Goal: Task Accomplishment & Management: Manage account settings

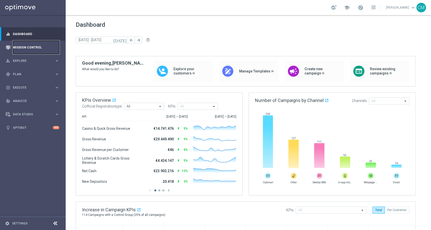
click at [28, 46] on link "Mission Control" at bounding box center [36, 47] width 46 height 13
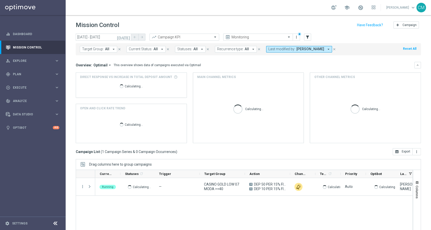
click at [127, 36] on icon "today" at bounding box center [124, 37] width 14 height 5
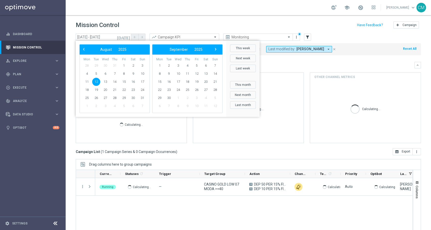
click at [96, 81] on span "12" at bounding box center [96, 82] width 8 height 8
click at [298, 66] on div "Overview: Optimail arrow_drop_down This overview shows data of campaigns execut…" at bounding box center [245, 65] width 338 height 5
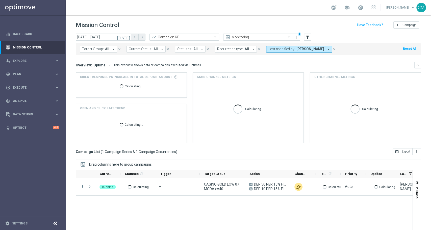
click at [296, 47] on span "[PERSON_NAME]" at bounding box center [310, 49] width 28 height 4
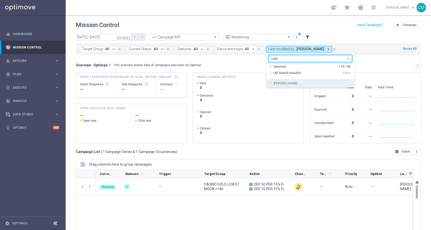
click at [300, 82] on div "radina yordanova" at bounding box center [312, 83] width 78 height 3
type input "radi"
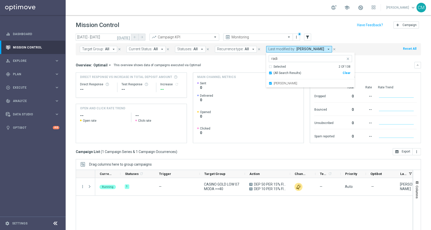
click at [369, 61] on mini-dashboard "Overview: Optimail arrow_drop_down This overview shows data of campaigns execut…" at bounding box center [248, 101] width 345 height 93
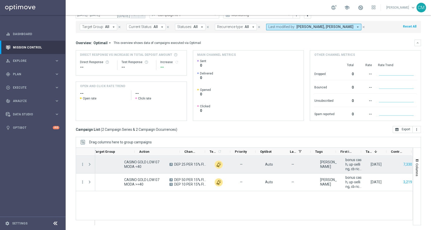
scroll to position [0, 114]
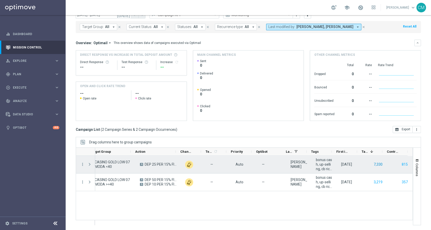
click at [375, 163] on button "7,330" at bounding box center [378, 164] width 10 height 6
click at [373, 164] on button "7,330" at bounding box center [378, 164] width 10 height 6
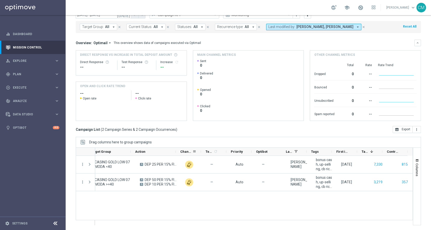
click at [176, 150] on div "Channel" at bounding box center [188, 152] width 25 height 8
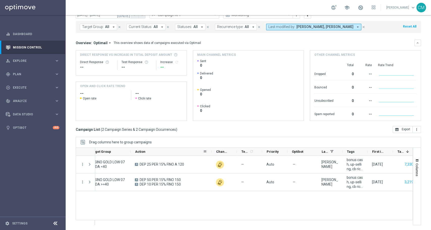
drag, startPoint x: 175, startPoint y: 151, endPoint x: 234, endPoint y: 150, distance: 59.3
click at [212, 150] on div at bounding box center [211, 152] width 2 height 8
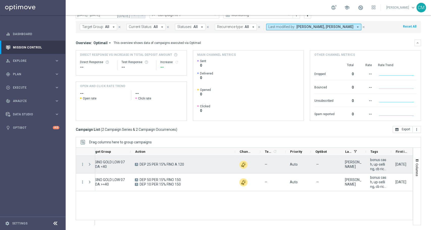
drag, startPoint x: 189, startPoint y: 162, endPoint x: 138, endPoint y: 161, distance: 51.7
click at [138, 161] on div "A DEP 25 PER 15% FINO A 120" at bounding box center [182, 164] width 104 height 17
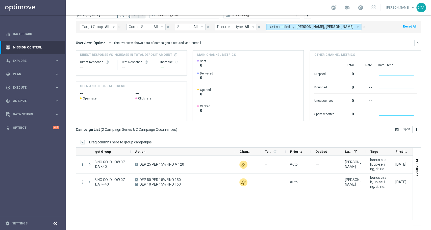
scroll to position [0, 173]
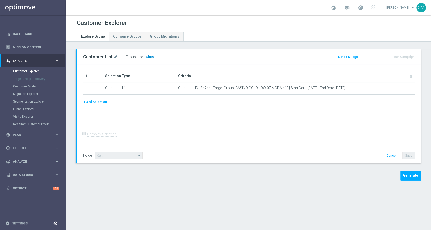
click at [146, 58] on span "Show" at bounding box center [150, 57] width 8 height 4
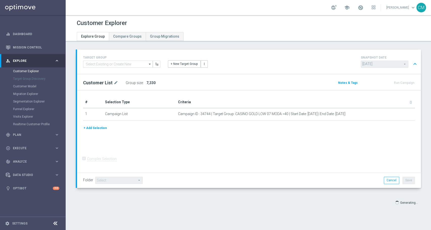
click at [103, 129] on button "+ Add Selection" at bounding box center [95, 128] width 24 height 6
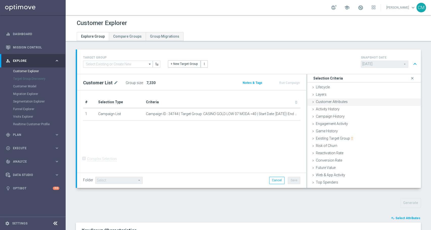
click at [335, 102] on span "Customer Attributes" at bounding box center [332, 102] width 32 height 4
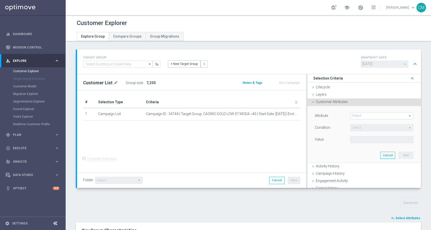
click at [357, 114] on span at bounding box center [381, 116] width 63 height 7
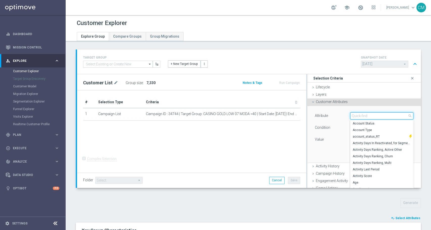
click at [357, 114] on input "search" at bounding box center [381, 115] width 63 height 7
type input "flag"
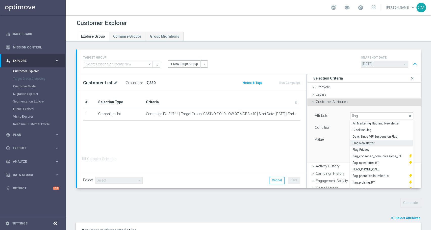
click at [358, 141] on span "Flag Newsletter" at bounding box center [381, 143] width 58 height 4
type input "Flag Newsletter"
type input "="
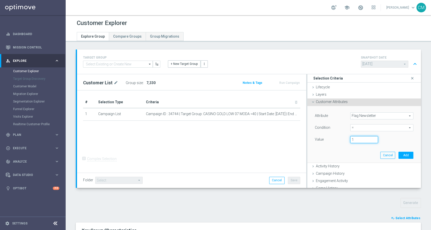
type input "1"
click at [366, 139] on input "1" at bounding box center [364, 139] width 28 height 7
click at [398, 152] on button "Add" at bounding box center [405, 155] width 15 height 7
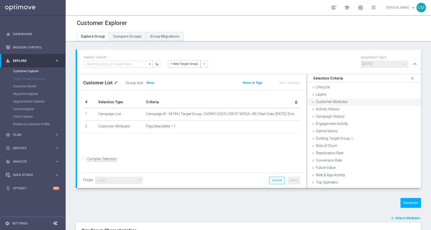
click at [338, 101] on span "Customer Attributes" at bounding box center [332, 102] width 32 height 4
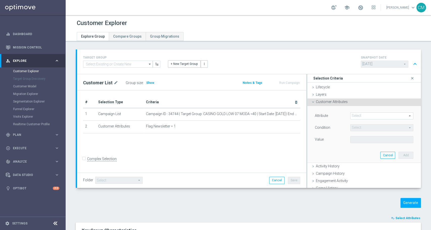
click at [352, 113] on span at bounding box center [381, 116] width 63 height 7
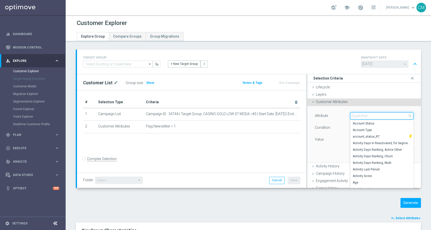
click at [352, 113] on input "search" at bounding box center [381, 115] width 63 height 7
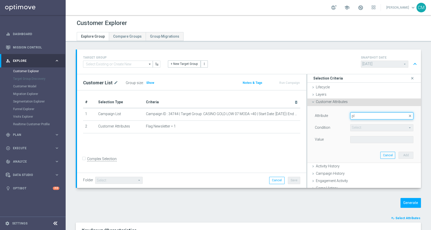
type input "p"
type input "sms"
click at [357, 123] on span "FLAG_SMS" at bounding box center [379, 123] width 54 height 4
type input "FLAG_SMS"
type input "Equals"
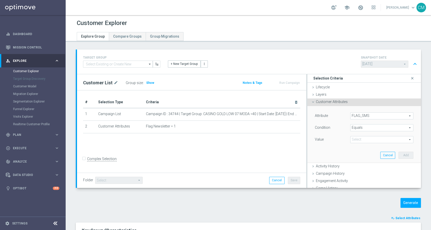
click at [380, 140] on span at bounding box center [381, 139] width 63 height 7
click at [372, 159] on span "Yes" at bounding box center [381, 160] width 58 height 4
type input "Yes"
click at [398, 152] on button "Add" at bounding box center [405, 155] width 15 height 7
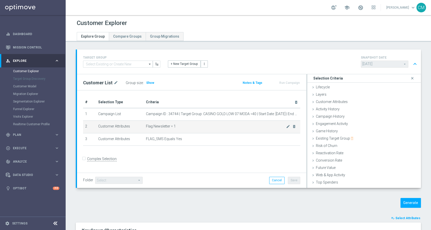
scroll to position [18, 0]
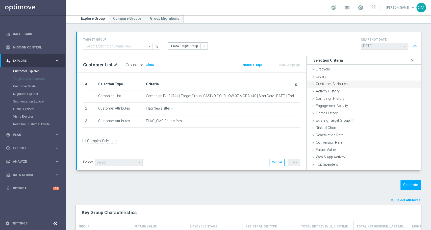
click at [320, 85] on span "Customer Attributes" at bounding box center [332, 84] width 32 height 4
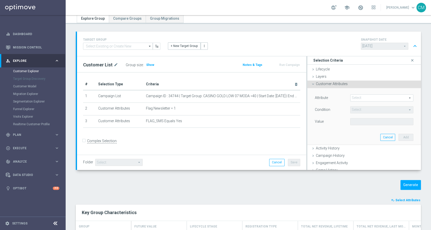
click at [353, 99] on span at bounding box center [381, 98] width 63 height 7
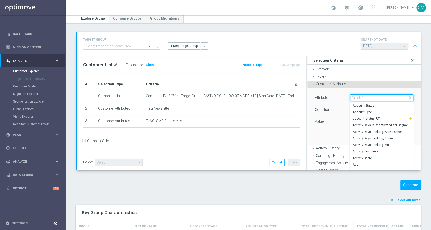
click at [353, 99] on input "search" at bounding box center [381, 97] width 63 height 7
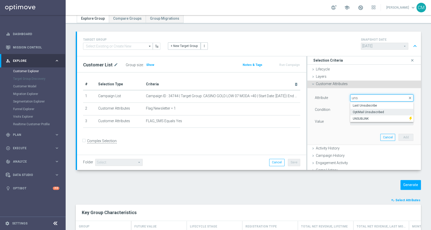
type input "uns"
click at [366, 110] on span "OptiMail Unsubscribed" at bounding box center [381, 112] width 58 height 4
type input "OptiMail Unsubscribed"
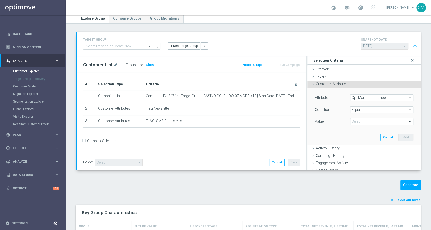
click at [386, 122] on span at bounding box center [381, 121] width 63 height 7
click at [375, 106] on span "Equals" at bounding box center [381, 109] width 63 height 7
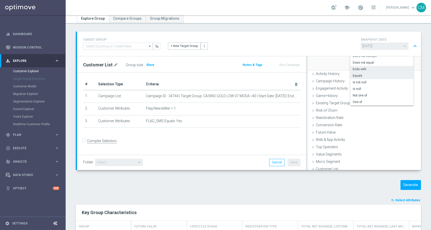
scroll to position [77, 0]
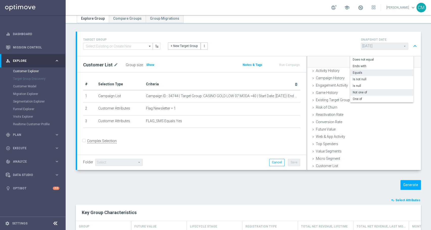
click at [363, 92] on span "Not one of" at bounding box center [381, 92] width 58 height 4
type input "Not one of"
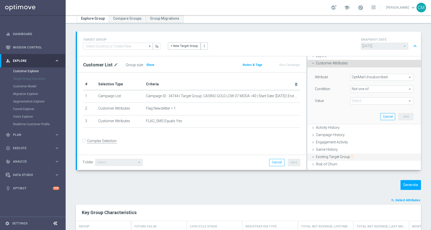
scroll to position [20, 0]
click at [368, 102] on span at bounding box center [381, 102] width 63 height 7
click at [369, 113] on label "Sisal Marketing" at bounding box center [385, 116] width 56 height 7
click at [357, 114] on input "Sisal Marketing" at bounding box center [355, 115] width 3 height 3
checkbox input "true"
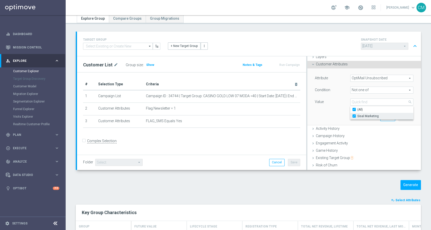
type input "Sisal Marketing"
checkbox input "true"
click at [325, 104] on div "Value" at bounding box center [328, 102] width 35 height 8
click at [398, 119] on button "Add" at bounding box center [405, 117] width 15 height 7
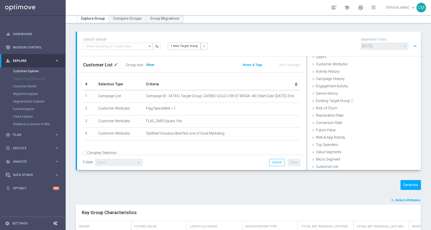
click at [150, 64] on span "Show" at bounding box center [150, 65] width 8 height 4
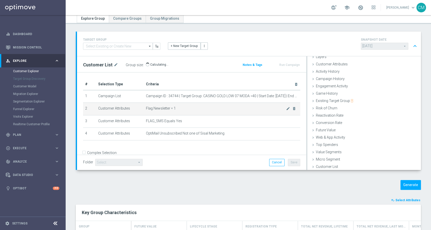
scroll to position [0, 0]
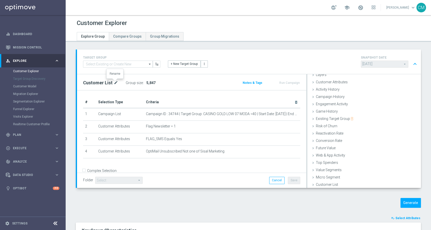
click at [114, 82] on icon "mode_edit" at bounding box center [116, 83] width 5 height 6
click at [124, 82] on input "Customer List" at bounding box center [117, 83] width 68 height 7
drag, startPoint x: 123, startPoint y: 82, endPoint x: 54, endPoint y: 79, distance: 68.4
click at [54, 79] on main "equalizer Dashboard Mission Control" at bounding box center [215, 115] width 431 height 230
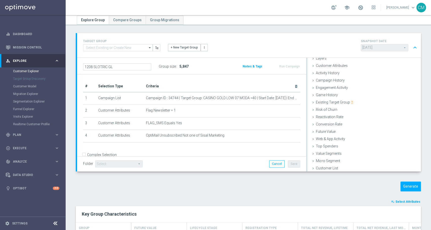
scroll to position [20, 0]
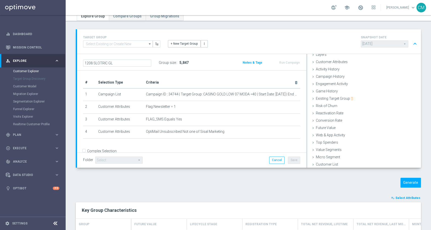
type input "1208 SLOTRIC GL"
click at [207, 164] on div "Folder Select arrow_drop_down search Cancel Save Saving..." at bounding box center [191, 159] width 229 height 15
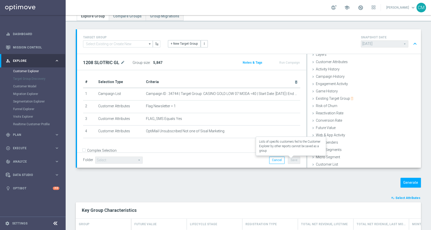
click at [294, 162] on button "Save" at bounding box center [294, 159] width 12 height 7
click at [405, 185] on button "Generate" at bounding box center [410, 183] width 20 height 10
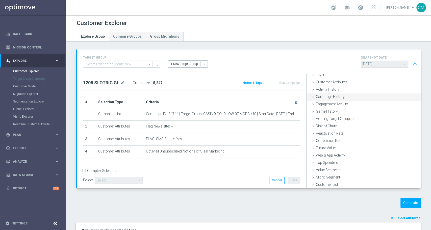
scroll to position [0, 0]
click at [331, 102] on span "Customer Attributes" at bounding box center [332, 102] width 32 height 4
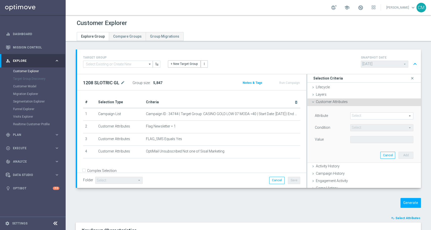
click at [359, 115] on span at bounding box center [381, 116] width 63 height 7
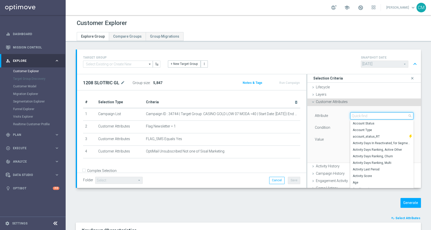
click at [359, 115] on input "search" at bounding box center [381, 115] width 63 height 7
type input "phone"
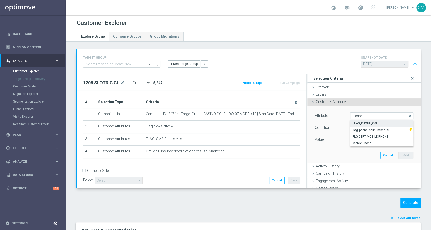
click at [362, 122] on span "FLAG_PHONE_CALL" at bounding box center [381, 123] width 58 height 4
type input "FLAG_PHONE_CALL"
type input "Equals"
click at [384, 140] on span at bounding box center [381, 139] width 63 height 7
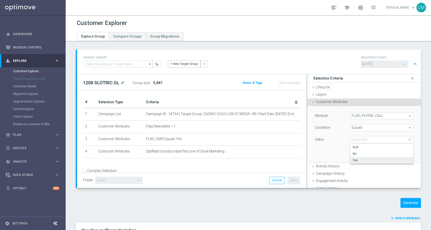
click at [379, 160] on span "Yes" at bounding box center [381, 160] width 58 height 4
type input "Yes"
click at [398, 154] on button "Add" at bounding box center [405, 155] width 15 height 7
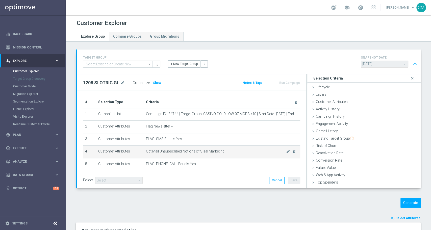
scroll to position [20, 0]
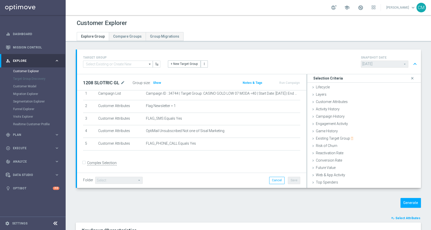
click at [228, 154] on div "# Selection Type Criteria delete_forever 1 Campaign List Campaign ID : 34744 | …" at bounding box center [191, 115] width 225 height 79
click at [157, 85] on h3 "Show" at bounding box center [156, 83] width 9 height 6
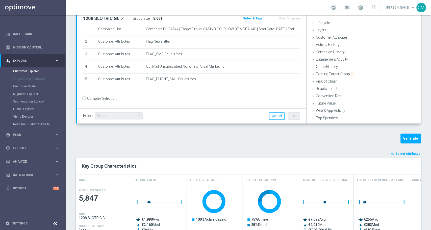
scroll to position [64, 0]
click at [416, 136] on div "Generate" at bounding box center [380, 139] width 88 height 10
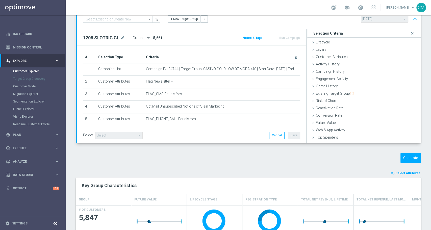
scroll to position [0, 0]
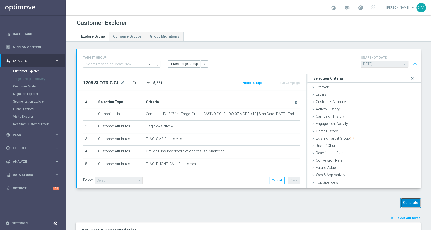
click at [406, 200] on button "Generate" at bounding box center [410, 203] width 20 height 10
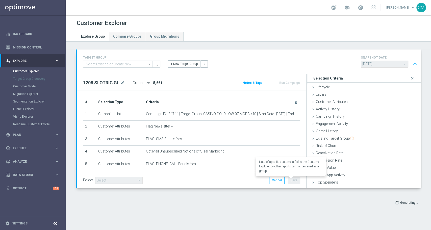
click at [292, 180] on button "Save" at bounding box center [294, 180] width 12 height 7
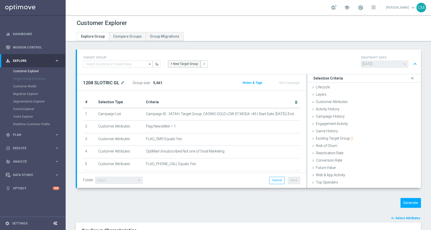
click at [184, 62] on button "+ New Target Group" at bounding box center [184, 63] width 33 height 7
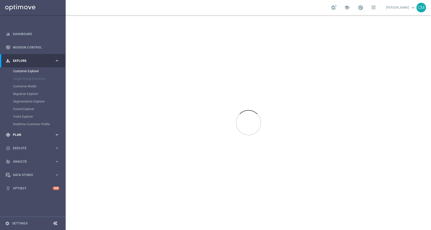
click at [33, 135] on span "Plan" at bounding box center [34, 134] width 42 height 3
click at [22, 85] on link "Target Groups" at bounding box center [32, 84] width 39 height 4
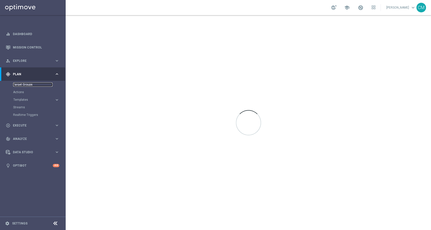
click at [32, 86] on link "Target Groups" at bounding box center [32, 84] width 39 height 4
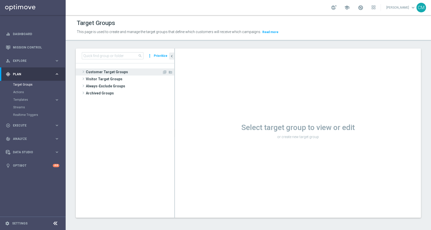
click at [94, 71] on span "Customer Target Groups" at bounding box center [124, 71] width 76 height 7
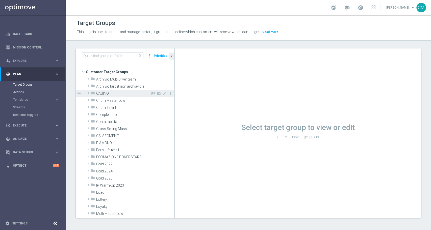
click at [107, 94] on span "CASINO" at bounding box center [123, 93] width 54 height 4
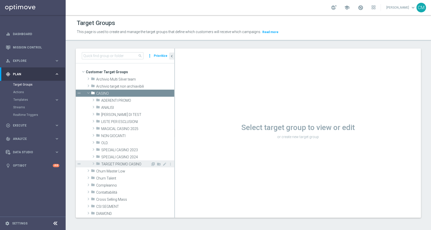
click at [118, 164] on span "TARGET PROMO CASINO" at bounding box center [125, 164] width 49 height 4
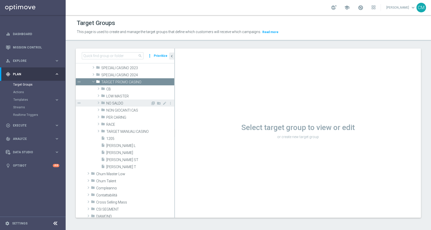
scroll to position [82, 0]
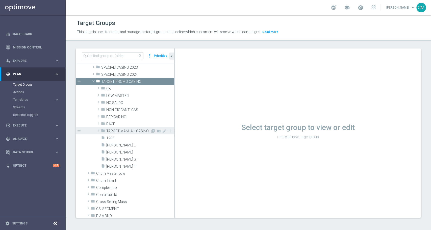
click at [132, 131] on span "TARGET MANUALI CASINO" at bounding box center [128, 131] width 44 height 4
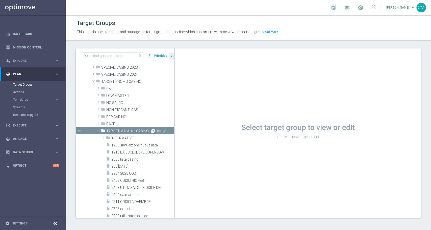
click at [151, 131] on icon "library_add" at bounding box center [153, 131] width 4 height 4
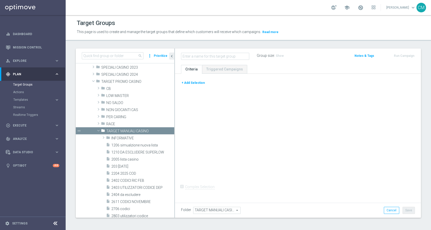
click at [199, 85] on button "+ Add Selection" at bounding box center [193, 83] width 24 height 6
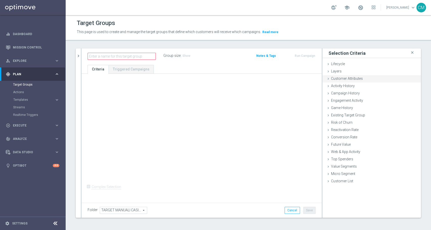
click at [190, 81] on div "+ Add Selection" at bounding box center [201, 82] width 235 height 4
click at [370, 79] on div "Customer Attributes done" at bounding box center [371, 79] width 98 height 8
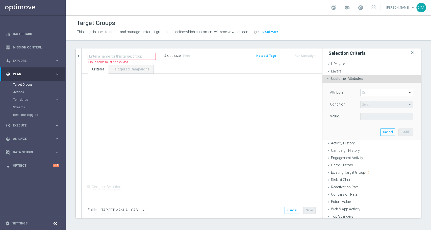
click at [353, 76] on span "Customer Attributes" at bounding box center [347, 78] width 32 height 4
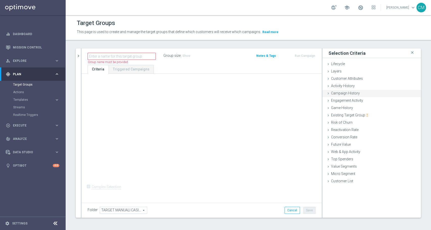
click at [347, 91] on span "Campaign History" at bounding box center [345, 93] width 29 height 4
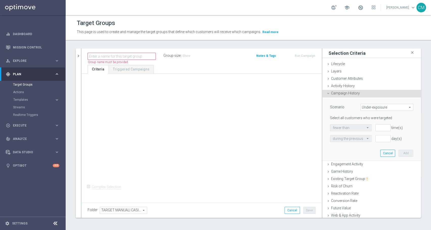
click at [362, 107] on span "Under-exposure" at bounding box center [386, 107] width 52 height 7
click at [366, 140] on span "Custom" at bounding box center [386, 141] width 47 height 4
type input "Custom"
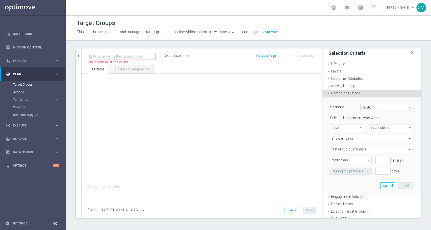
click at [397, 127] on span "responded to" at bounding box center [390, 127] width 45 height 7
click at [383, 142] on span "been targeted with" at bounding box center [390, 142] width 40 height 4
type input "been targeted with"
click at [346, 136] on span "any campaign" at bounding box center [371, 138] width 83 height 7
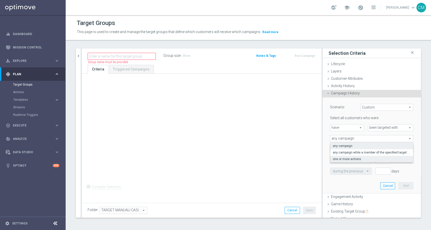
click at [346, 158] on span "one or more actions" at bounding box center [371, 159] width 78 height 4
type input "one or more actions"
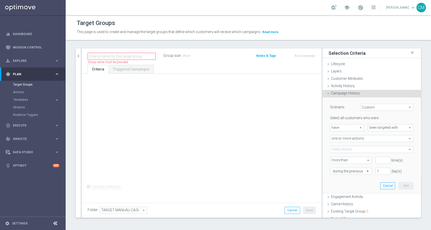
click at [344, 151] on span at bounding box center [371, 149] width 83 height 7
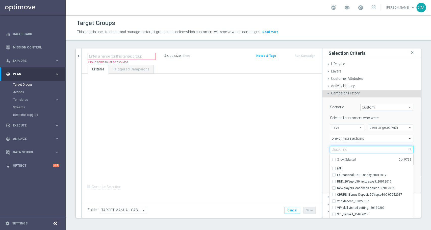
click at [344, 151] on input "search" at bounding box center [371, 149] width 83 height 7
paste input "DEP 25 PER 15% FINO A 120"
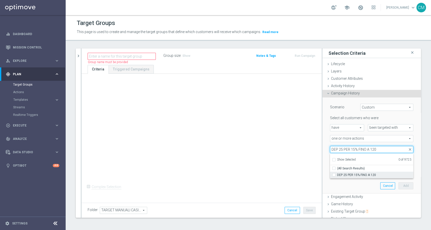
type input "DEP 25 PER 15% FINO A 120"
click at [364, 174] on span "DEP 25 PER 15% FINO A 120" at bounding box center [375, 175] width 76 height 4
click at [337, 174] on input "DEP 25 PER 15% FINO A 120" at bounding box center [334, 174] width 3 height 3
checkbox input "true"
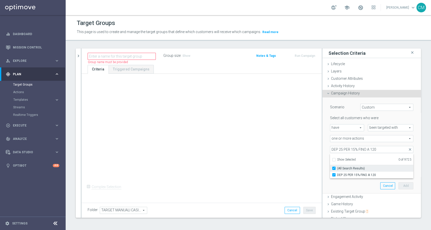
type input "DEP 25 PER 15% FINO A 120"
checkbox input "true"
click at [322, 154] on div "Scenario Custom Custom arrow_drop_down search Select all customers who were hav…" at bounding box center [371, 145] width 98 height 96
click at [379, 162] on input "number" at bounding box center [382, 160] width 15 height 7
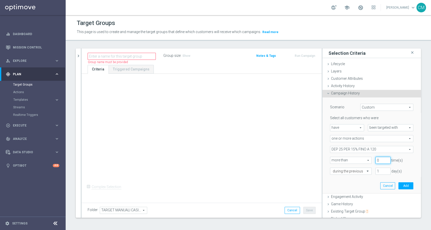
type input "0"
click at [379, 161] on input "0" at bounding box center [382, 160] width 15 height 7
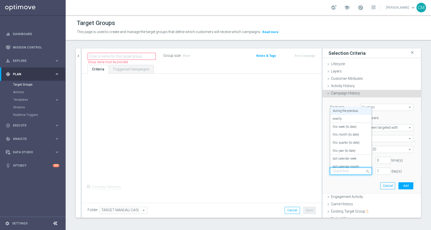
click at [348, 171] on input "text" at bounding box center [345, 171] width 26 height 5
click at [339, 163] on div "today" at bounding box center [350, 162] width 36 height 8
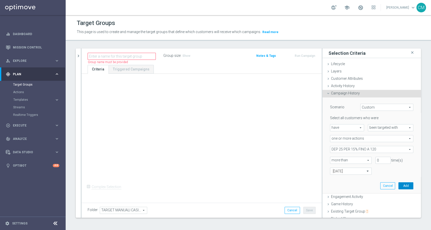
click at [398, 184] on button "Add" at bounding box center [405, 185] width 15 height 7
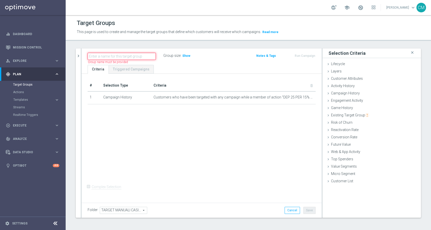
click at [95, 53] on input "text" at bounding box center [122, 56] width 68 height 7
paste input "1208 SLOTRIC GL"
type input "1208 SLOTRIC GL"
click at [233, 124] on div "# Selection Type Criteria delete_forever 1 Campaign History Customers who have …" at bounding box center [201, 137] width 240 height 127
click at [309, 211] on button "Save" at bounding box center [309, 210] width 12 height 7
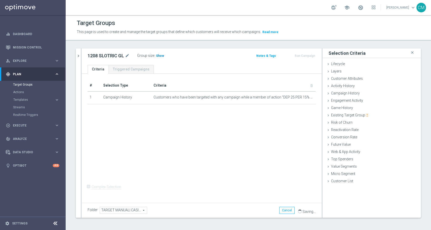
click at [158, 54] on span "Show" at bounding box center [160, 56] width 8 height 4
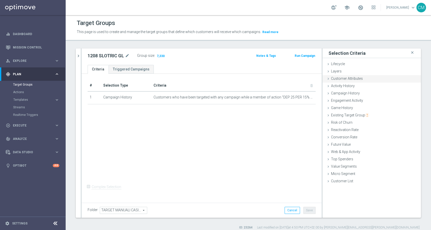
click at [342, 76] on span "Customer Attributes" at bounding box center [347, 78] width 32 height 4
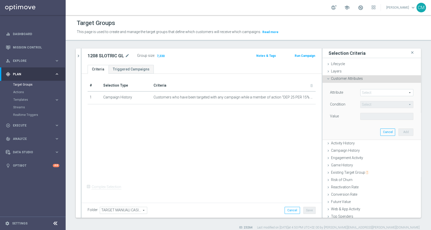
click at [368, 94] on span at bounding box center [386, 92] width 52 height 7
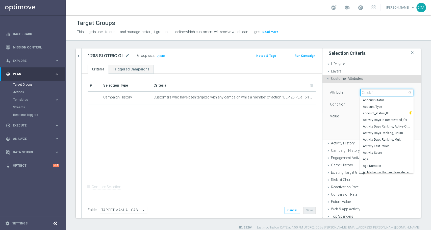
click at [368, 94] on input "search" at bounding box center [386, 92] width 53 height 7
type input "flag"
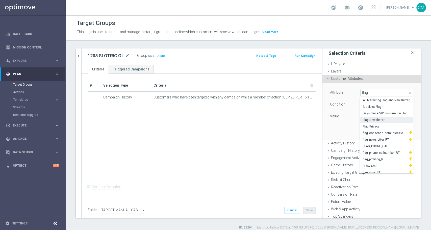
click at [377, 119] on span "Flag Newsletter" at bounding box center [387, 120] width 48 height 4
type input "Flag Newsletter"
type input "="
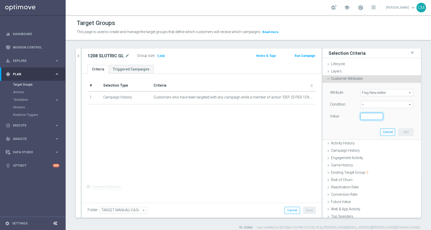
click at [367, 113] on input "number" at bounding box center [371, 116] width 23 height 7
click at [369, 113] on input "number" at bounding box center [371, 116] width 23 height 7
type input "1"
click at [372, 115] on input "1" at bounding box center [371, 116] width 23 height 7
click at [398, 129] on button "Add" at bounding box center [405, 131] width 15 height 7
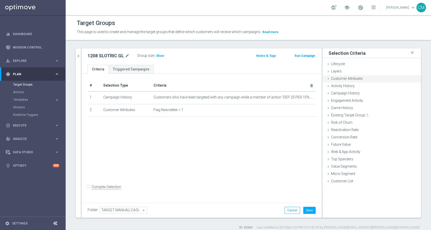
click at [343, 75] on div "Customer Attributes done selection saved" at bounding box center [371, 79] width 98 height 8
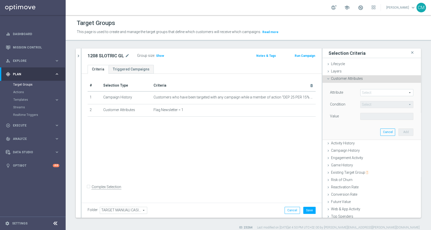
click at [365, 92] on span at bounding box center [386, 92] width 52 height 7
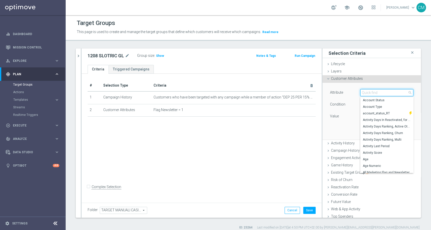
click at [365, 92] on input "search" at bounding box center [386, 92] width 53 height 7
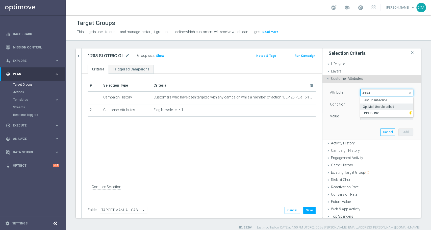
type input "unsu"
click at [374, 104] on label "OptiMail Unsubscribed" at bounding box center [386, 106] width 53 height 7
type input "OptiMail Unsubscribed"
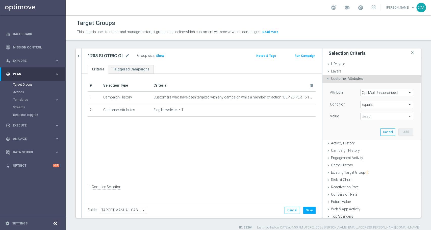
click at [375, 104] on span "Equals" at bounding box center [386, 104] width 52 height 7
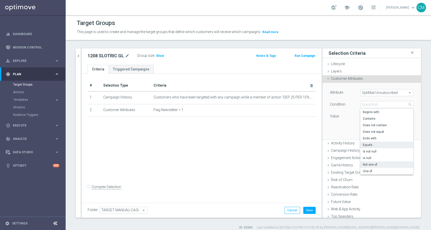
click at [373, 163] on span "Not one of" at bounding box center [387, 164] width 48 height 4
type input "Not one of"
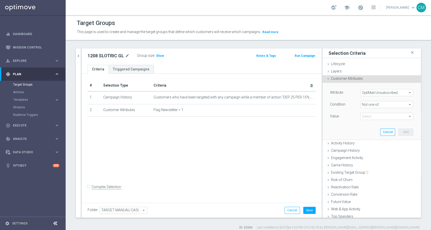
click at [376, 116] on span at bounding box center [386, 116] width 52 height 7
click at [374, 131] on span "Sisal Marketing" at bounding box center [390, 130] width 46 height 4
click at [367, 131] on input "Sisal Marketing" at bounding box center [365, 130] width 3 height 3
checkbox input "true"
type input "Sisal Marketing"
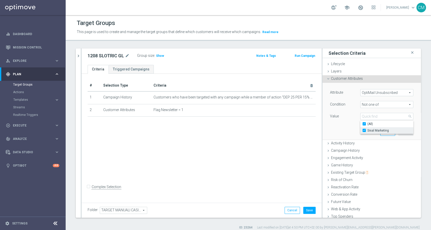
checkbox input "true"
click at [337, 119] on div "Value" at bounding box center [341, 117] width 30 height 8
click at [398, 130] on button "Add" at bounding box center [405, 131] width 15 height 7
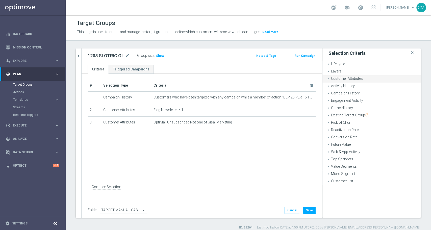
click at [366, 79] on div "Customer Attributes done selection saved" at bounding box center [371, 79] width 98 height 8
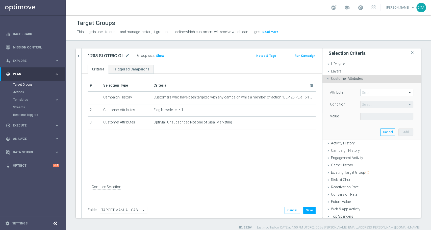
click at [369, 92] on span at bounding box center [386, 92] width 52 height 7
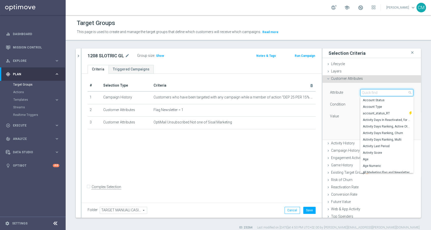
click at [369, 92] on input "search" at bounding box center [386, 92] width 53 height 7
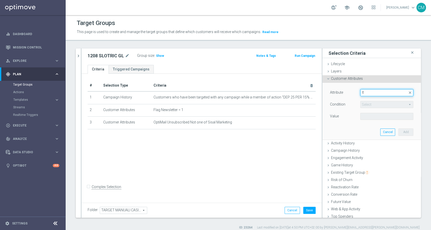
type input "f"
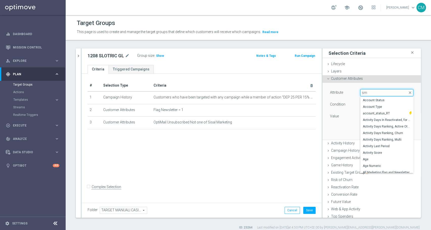
type input "sms"
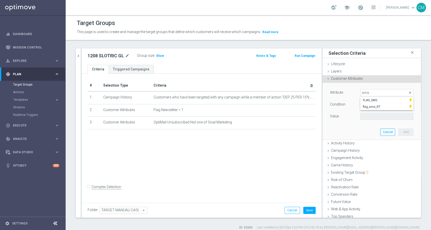
click at [371, 100] on span "FLAG_SMS" at bounding box center [385, 100] width 44 height 4
type input "FLAG_SMS"
type input "Equals"
click at [381, 114] on span at bounding box center [386, 116] width 52 height 7
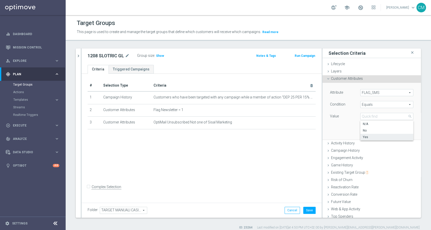
click at [380, 135] on span "Yes" at bounding box center [387, 137] width 48 height 4
type input "Yes"
click at [398, 129] on button "Add" at bounding box center [405, 131] width 15 height 7
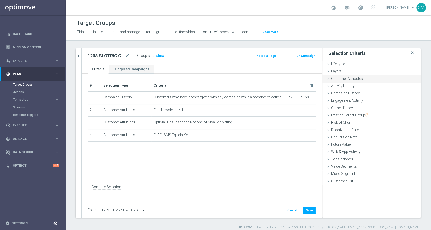
click at [363, 79] on div "Customer Attributes done selection saved" at bounding box center [371, 79] width 98 height 8
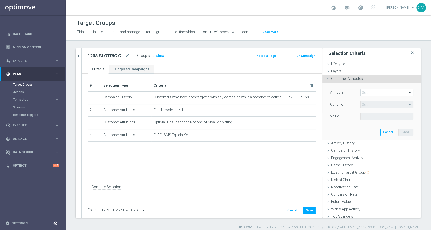
click at [370, 91] on span at bounding box center [386, 92] width 52 height 7
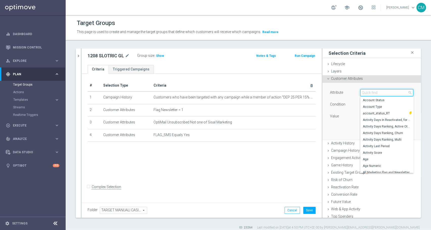
click at [370, 91] on input "search" at bounding box center [386, 92] width 53 height 7
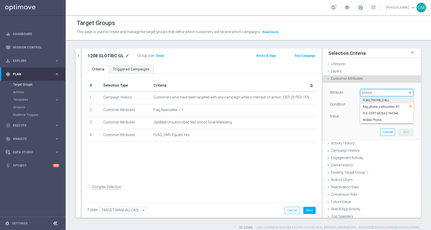
type input "phone"
click at [370, 99] on span "FLAG_PHONE_CALL" at bounding box center [387, 100] width 48 height 4
type input "FLAG_PHONE_CALL"
type input "Equals"
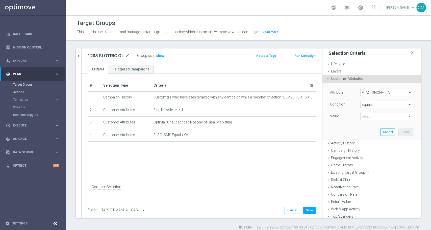
click at [377, 114] on span at bounding box center [386, 116] width 52 height 7
click at [372, 136] on span "Yes" at bounding box center [387, 137] width 48 height 4
type input "Yes"
click at [398, 132] on button "Add" at bounding box center [405, 131] width 15 height 7
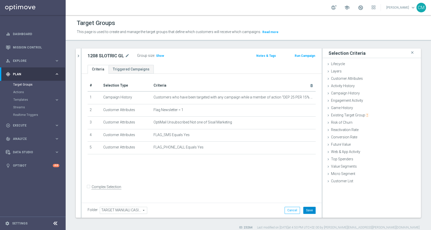
click at [309, 208] on button "Save" at bounding box center [309, 210] width 12 height 7
click at [159, 57] on span "Show" at bounding box center [160, 56] width 8 height 4
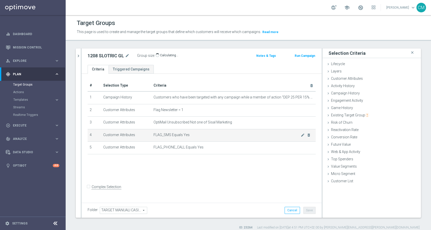
scroll to position [4, 0]
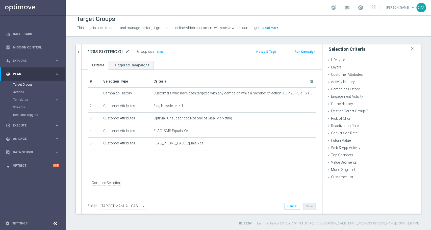
click at [303, 50] on button "Run Campaign" at bounding box center [304, 52] width 21 height 6
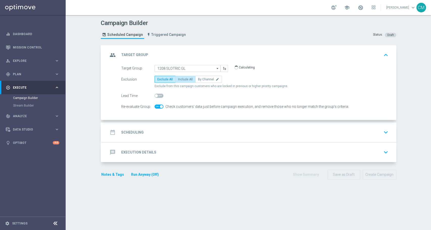
click at [179, 79] on span "Include All" at bounding box center [185, 79] width 15 height 4
click at [179, 79] on input "Include All" at bounding box center [179, 79] width 3 height 3
radio input "true"
click at [167, 119] on div "Target Group 1208 SLOTRIC GL 1208 SLOTRIC GL arrow_drop_down Show Selected 0 of…" at bounding box center [249, 92] width 294 height 55
click at [175, 124] on div "date_range Scheduling keyboard_arrow_down" at bounding box center [249, 132] width 294 height 20
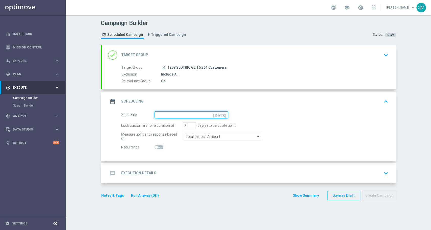
click at [168, 111] on input at bounding box center [190, 114] width 73 height 7
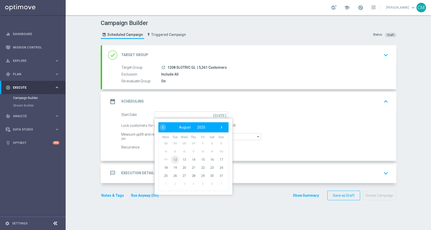
click at [174, 158] on span "12" at bounding box center [175, 159] width 8 height 8
type input "12 Aug 2025"
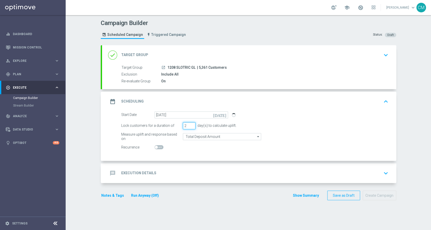
click at [189, 127] on input "2" at bounding box center [189, 125] width 13 height 7
type input "1"
click at [189, 126] on input "1" at bounding box center [189, 125] width 13 height 7
click at [191, 134] on input "Total Deposit Amount" at bounding box center [222, 136] width 78 height 7
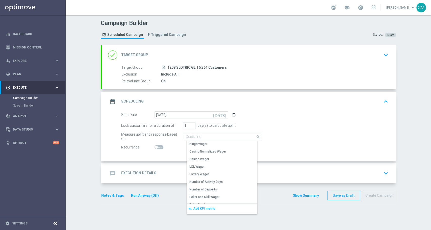
click at [297, 117] on div "Start Date 12 Aug 2025 today" at bounding box center [254, 114] width 274 height 7
type input "Total Deposit Amount"
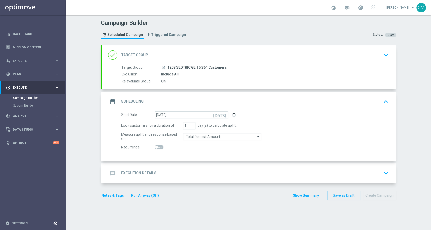
click at [133, 174] on h2 "Execution Details" at bounding box center [138, 173] width 35 height 5
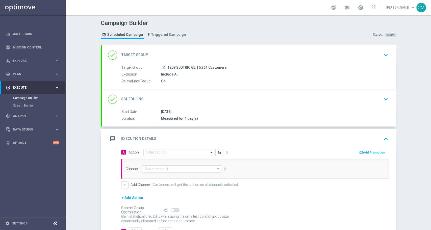
click at [165, 150] on input "text" at bounding box center [174, 152] width 56 height 4
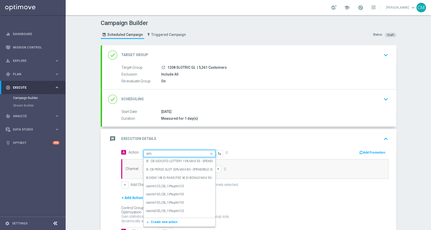
type input "sms"
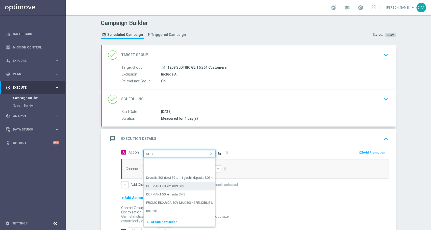
scroll to position [56, 0]
click at [162, 181] on div "sms edit" at bounding box center [179, 180] width 66 height 8
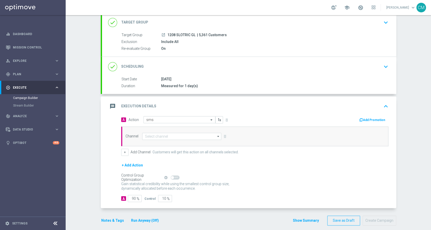
scroll to position [37, 0]
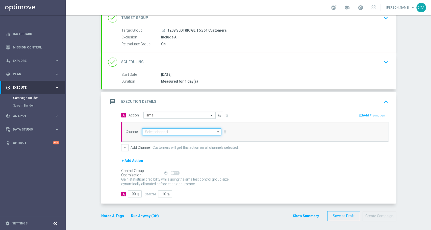
click at [157, 132] on input at bounding box center [181, 131] width 79 height 7
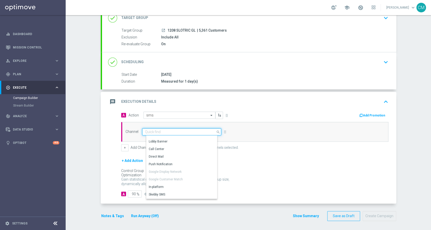
scroll to position [88, 0]
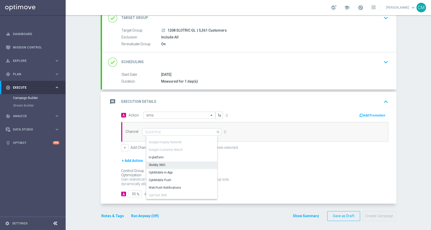
click at [165, 161] on div "Skebby SMS" at bounding box center [183, 164] width 75 height 7
type input "Skebby SMS"
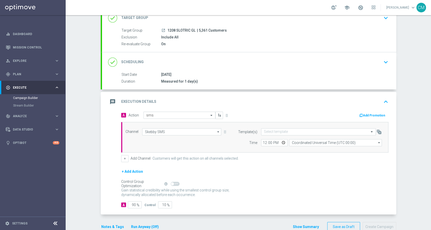
click at [288, 125] on div "Channel Skebby SMS Skebby SMS arrow_drop_down Show Selected 1 of 20 Optimail" at bounding box center [254, 137] width 267 height 31
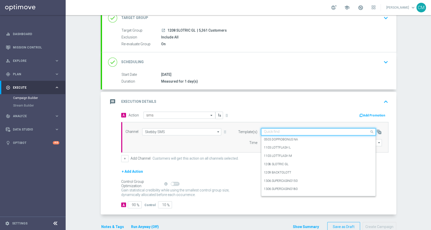
click at [287, 132] on input "text" at bounding box center [313, 132] width 99 height 4
paste input "1208 SLOTRIC GL"
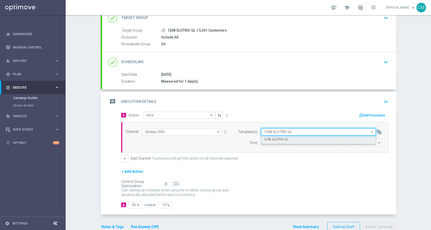
click at [274, 139] on label "1208 SLOTRIC GL" at bounding box center [276, 139] width 24 height 4
type input "1208 SLOTRIC GL"
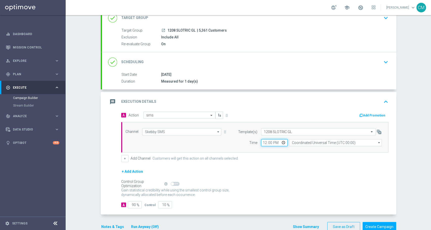
click at [262, 142] on input "12:00" at bounding box center [274, 142] width 26 height 7
type input "18:00"
click at [294, 142] on input "Coordinated Universal Time (UTC 00:00)" at bounding box center [335, 142] width 93 height 7
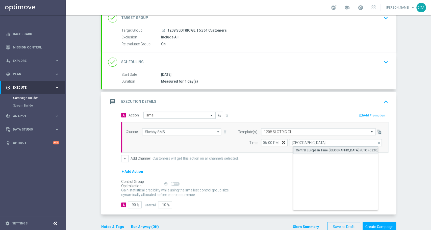
click at [303, 148] on div "Central European Time (Paris) (UTC +02:00)" at bounding box center [337, 150] width 82 height 5
type input "Central European Time (Paris) (UTC +02:00)"
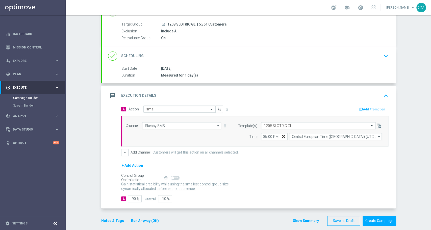
scroll to position [46, 0]
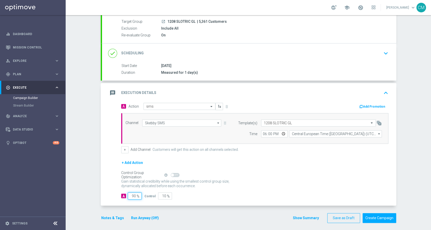
click at [131, 195] on input "90" at bounding box center [135, 195] width 14 height 7
type input "0"
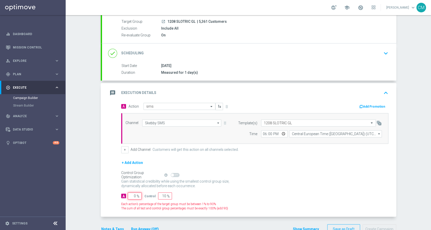
type input "100"
type input "10"
type input "90"
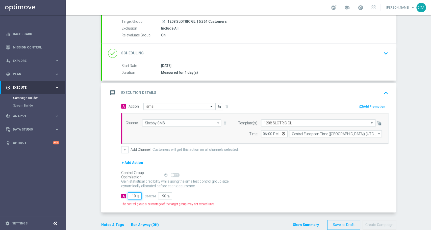
type input "100"
type input "0"
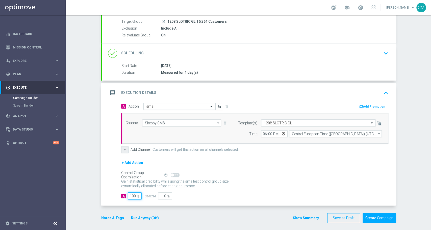
type input "100"
click at [121, 147] on button "+" at bounding box center [124, 149] width 7 height 7
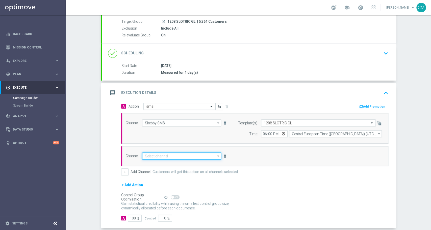
click at [159, 154] on input at bounding box center [181, 155] width 79 height 7
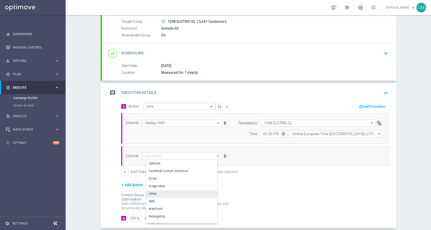
click at [184, 191] on div "Other" at bounding box center [183, 193] width 75 height 7
type input "Other"
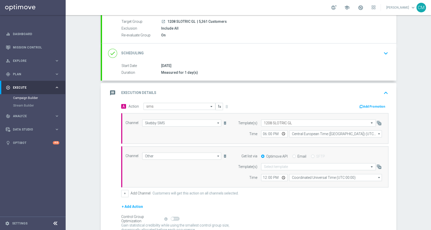
click at [292, 157] on input "Email" at bounding box center [293, 156] width 3 height 3
radio input "true"
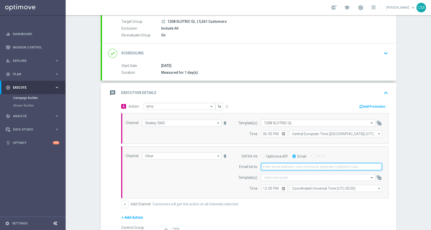
click at [276, 165] on input "email" at bounding box center [321, 166] width 121 height 7
type input "cecilia.mascelli@sisal.it"
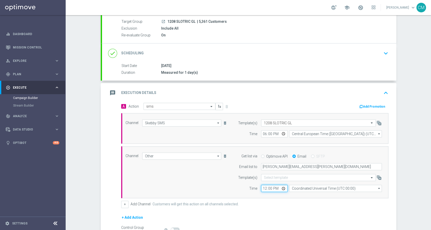
click at [262, 191] on input "12:00" at bounding box center [274, 188] width 26 height 7
type input "18:00"
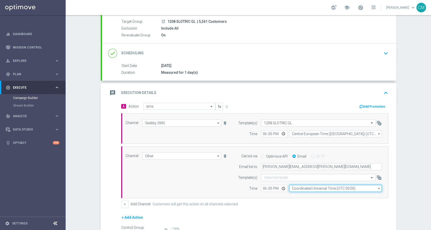
click at [298, 187] on input "Coordinated Universal Time (UTC 00:00)" at bounding box center [335, 188] width 93 height 7
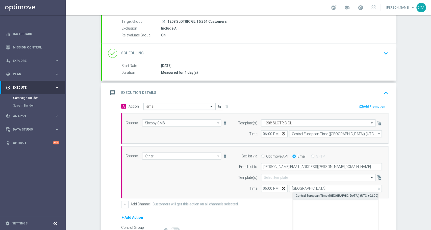
click at [311, 196] on div "Central European Time (Paris) (UTC +02:00)" at bounding box center [336, 195] width 82 height 5
type input "Central European Time (Paris) (UTC +02:00)"
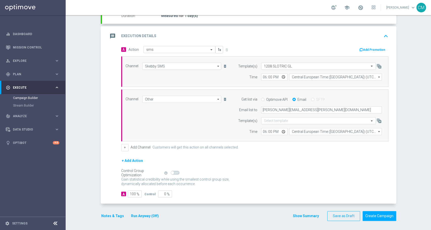
click at [306, 215] on button "Show Summary" at bounding box center [305, 216] width 26 height 6
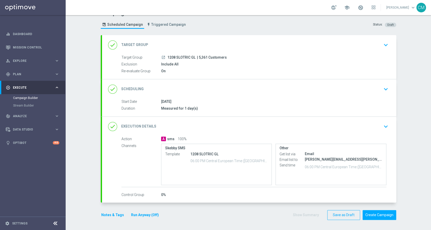
scroll to position [10, 0]
click at [105, 215] on button "Notes & Tags" at bounding box center [113, 215] width 24 height 6
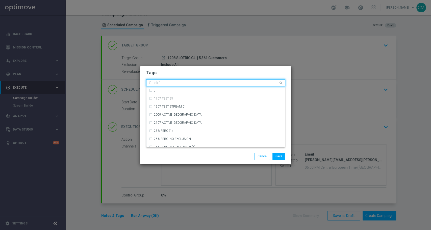
click at [168, 82] on input "text" at bounding box center [213, 83] width 129 height 4
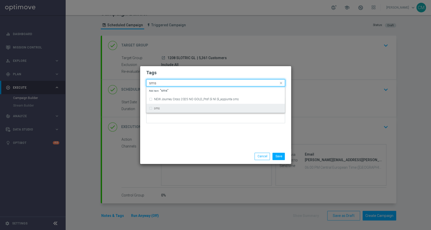
click at [170, 108] on div "sms" at bounding box center [218, 108] width 128 height 3
type input "sms"
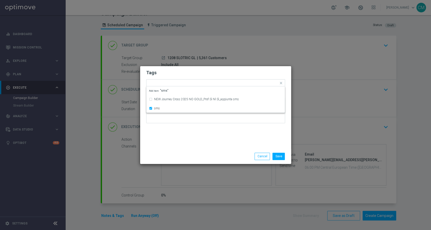
click at [187, 136] on div "Tags Quick find × sms NEW Journey Cross 2025 NO GOLD_Prof Sì Nl Sì_aggiunta sms…" at bounding box center [215, 107] width 151 height 83
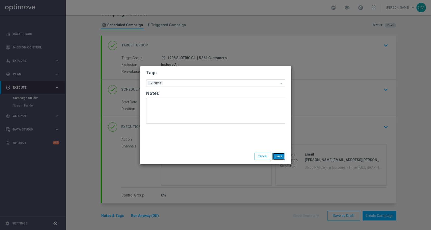
click at [277, 158] on button "Save" at bounding box center [278, 156] width 12 height 7
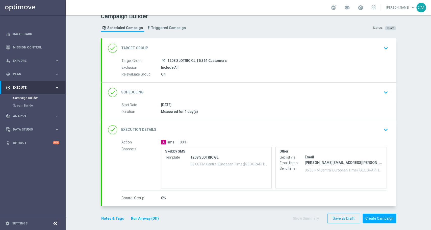
click at [162, 49] on div "done Target Group keyboard_arrow_down" at bounding box center [249, 48] width 282 height 10
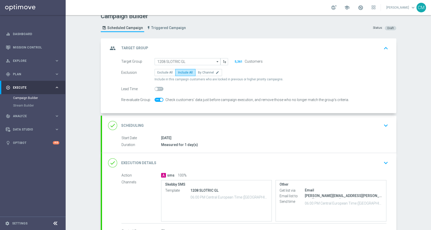
click at [154, 100] on span at bounding box center [158, 100] width 9 height 4
click at [154, 100] on input "checkbox" at bounding box center [158, 100] width 9 height 4
checkbox input "false"
click at [308, 48] on div "group Target Group keyboard_arrow_up" at bounding box center [249, 48] width 282 height 10
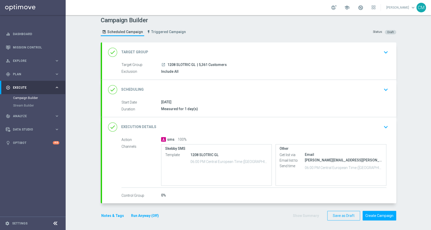
scroll to position [3, 0]
click at [227, 123] on div "done Execution Details keyboard_arrow_down" at bounding box center [249, 127] width 282 height 10
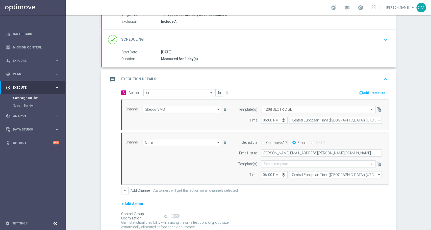
scroll to position [55, 0]
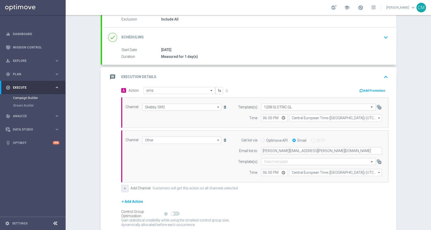
click at [124, 188] on button "+" at bounding box center [124, 188] width 7 height 7
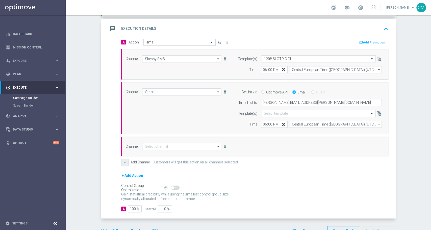
scroll to position [118, 0]
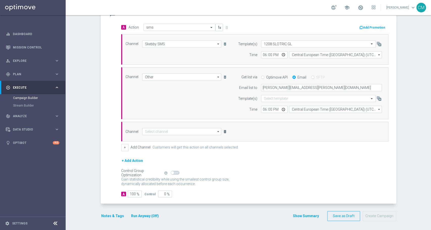
click at [223, 129] on icon "delete_forever" at bounding box center [225, 131] width 4 height 4
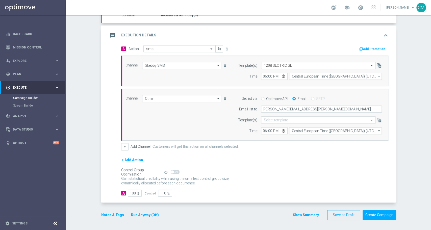
scroll to position [96, 0]
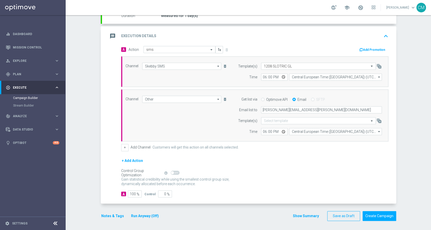
click at [309, 213] on button "Show Summary" at bounding box center [305, 216] width 26 height 6
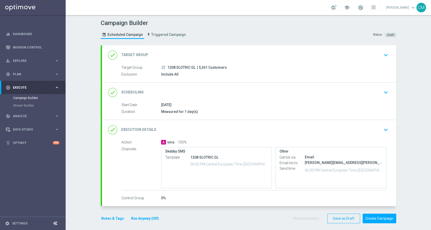
scroll to position [3, 0]
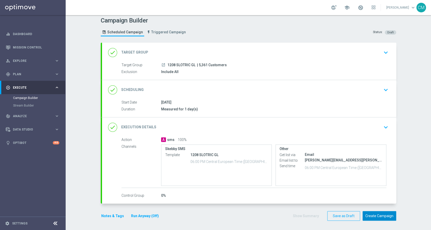
click at [382, 216] on button "Create Campaign" at bounding box center [379, 216] width 34 height 10
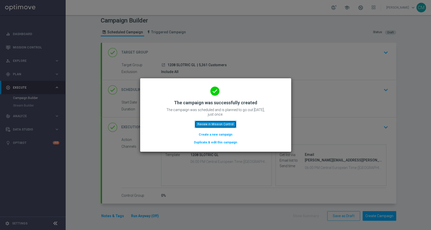
click at [216, 122] on button "Review in Mission Control" at bounding box center [215, 124] width 42 height 7
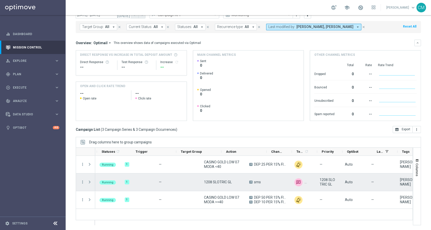
scroll to position [0, 114]
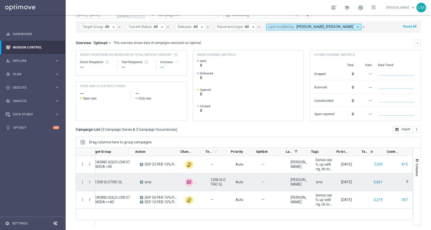
click at [376, 181] on button "5,661" at bounding box center [378, 182] width 10 height 6
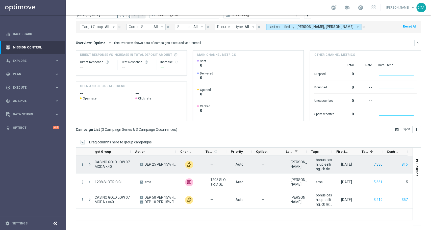
click at [373, 162] on button "7,330" at bounding box center [378, 164] width 10 height 6
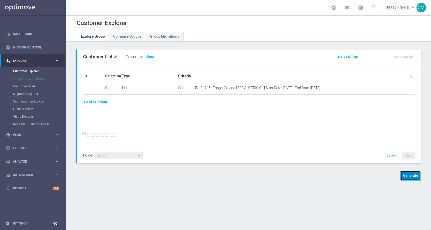
click at [404, 173] on button "Generate" at bounding box center [410, 176] width 20 height 10
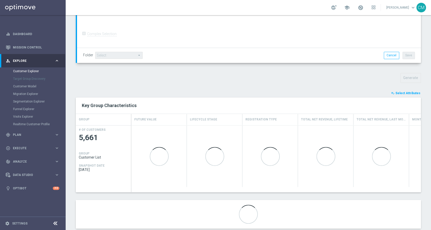
scroll to position [135, 0]
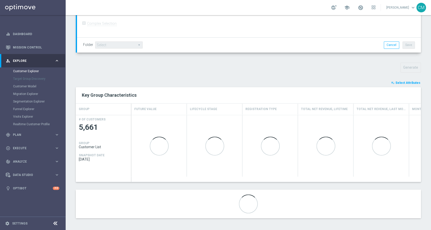
click at [395, 82] on span "Select Attributes" at bounding box center [407, 83] width 25 height 4
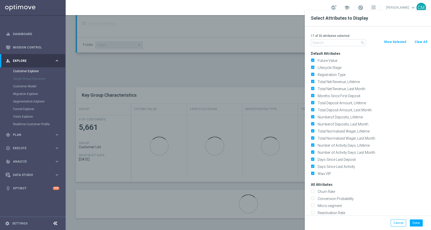
click at [420, 41] on button "Clear All" at bounding box center [420, 42] width 13 height 6
checkbox input "false"
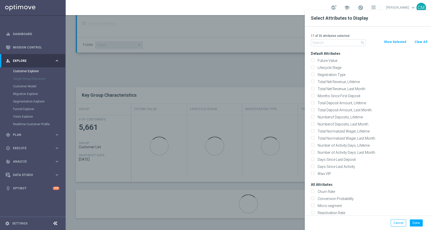
checkbox input "false"
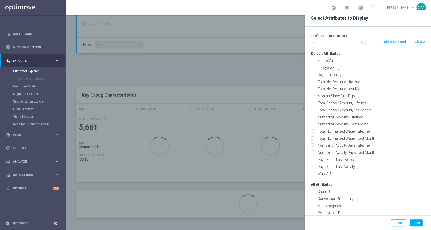
checkbox input "false"
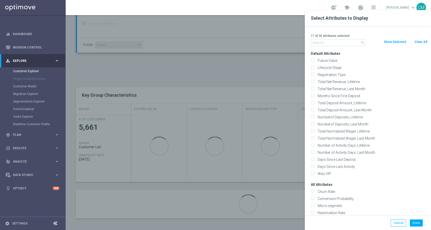
checkbox input "false"
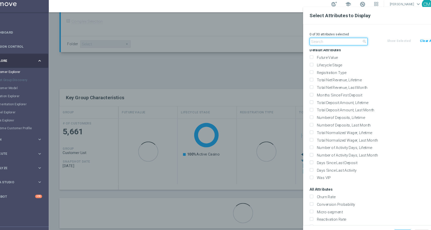
click at [327, 41] on input "text" at bounding box center [338, 42] width 54 height 7
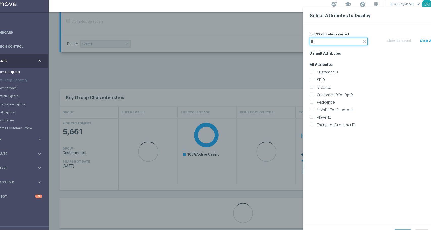
scroll to position [0, 0]
type input "ID"
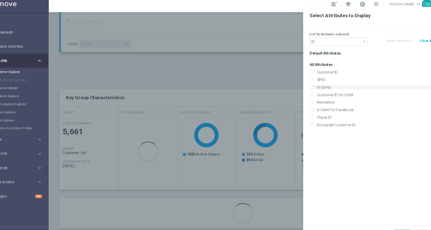
click at [326, 86] on label "Id Conto" at bounding box center [371, 85] width 111 height 5
click at [314, 86] on input "Id Conto" at bounding box center [312, 86] width 3 height 3
checkbox input "true"
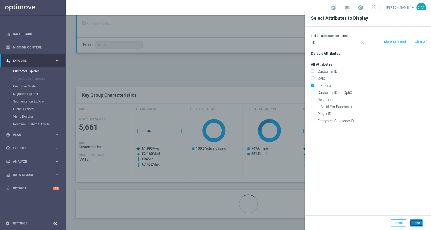
click at [415, 222] on button "Done" at bounding box center [415, 222] width 13 height 7
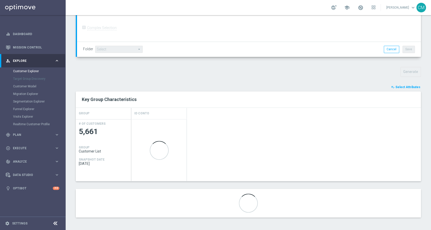
scroll to position [130, 0]
